Goal: Task Accomplishment & Management: Use online tool/utility

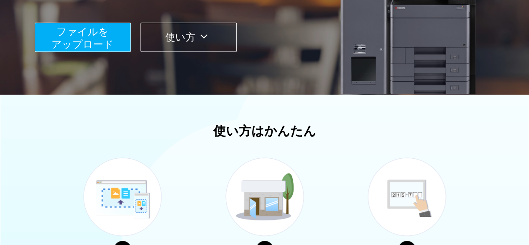
click at [97, 39] on span "ファイルを ​​アップロード" at bounding box center [82, 38] width 62 height 24
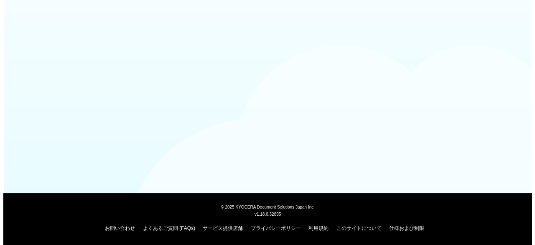
scroll to position [105, 0]
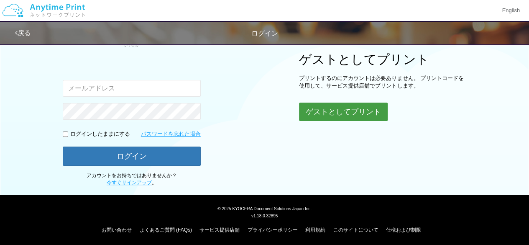
click at [311, 107] on button "ゲストとしてプリント" at bounding box center [343, 111] width 89 height 18
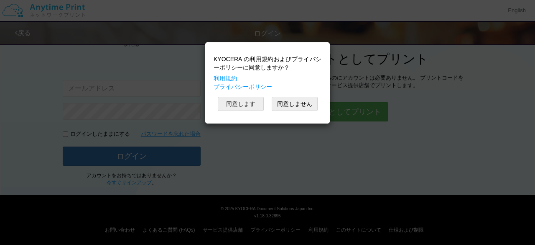
click at [253, 104] on button "同意します" at bounding box center [241, 104] width 46 height 14
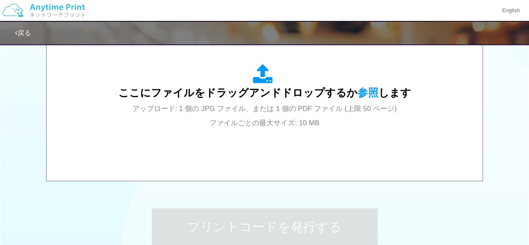
scroll to position [306, 0]
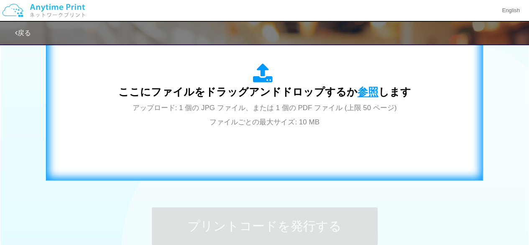
click at [367, 87] on span "参照" at bounding box center [367, 92] width 21 height 12
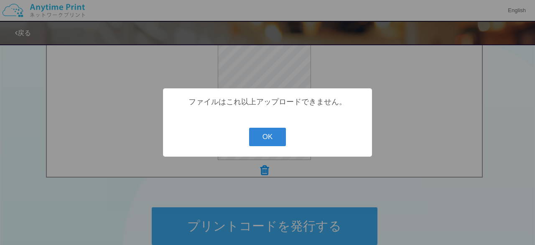
click at [268, 138] on button "OK" at bounding box center [267, 136] width 37 height 18
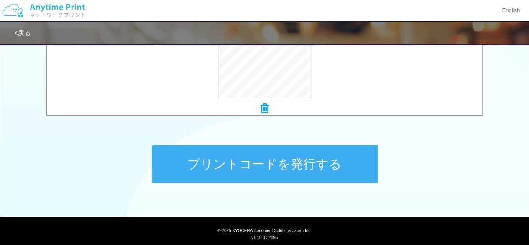
scroll to position [367, 0]
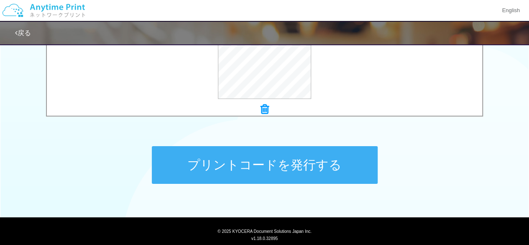
click at [360, 165] on button "プリントコードを発行する" at bounding box center [265, 165] width 226 height 38
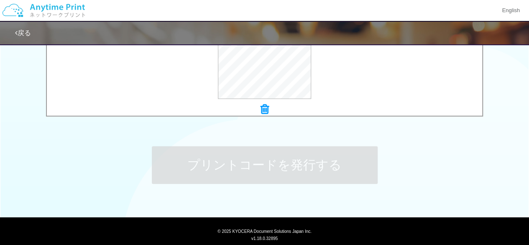
scroll to position [0, 0]
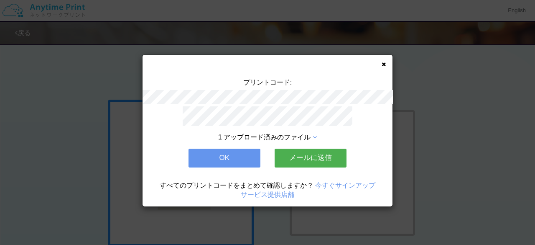
click at [234, 154] on button "OK" at bounding box center [225, 157] width 72 height 18
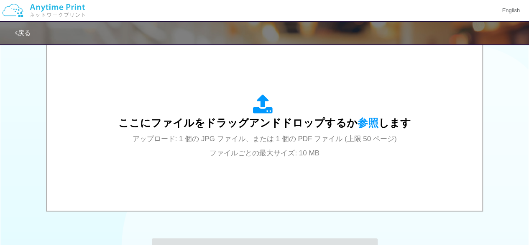
scroll to position [282, 0]
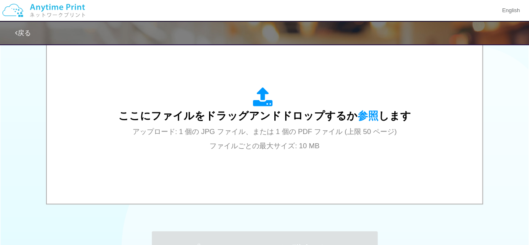
click at [359, 114] on span "参照" at bounding box center [367, 116] width 21 height 12
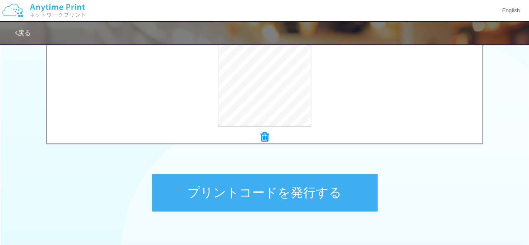
scroll to position [340, 0]
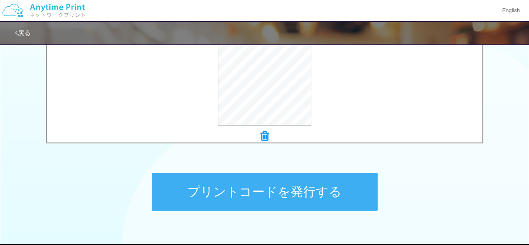
click at [336, 198] on button "プリントコードを発行する" at bounding box center [265, 192] width 226 height 38
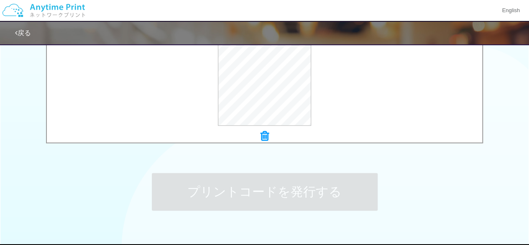
scroll to position [0, 0]
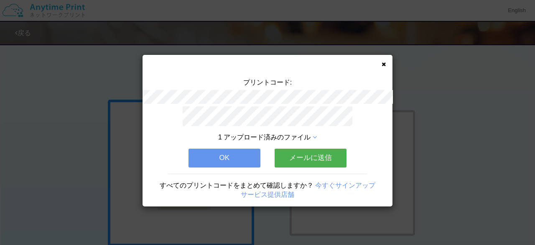
click at [304, 135] on span "1 アップロード済みのファイル" at bounding box center [264, 136] width 92 height 7
click at [315, 134] on icon at bounding box center [315, 137] width 4 height 7
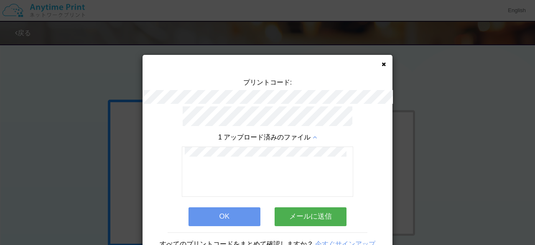
click at [238, 214] on button "OK" at bounding box center [225, 216] width 72 height 18
